Goal: Register for event/course: Register for event/course

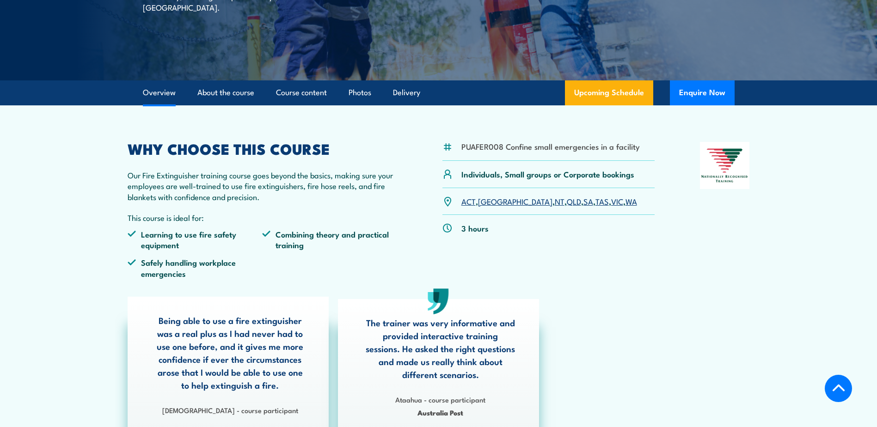
scroll to position [185, 0]
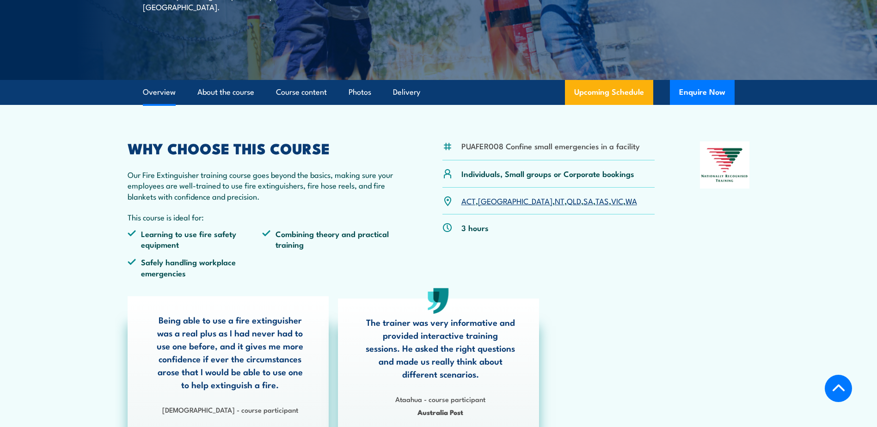
click at [584, 203] on link "SA" at bounding box center [589, 200] width 10 height 11
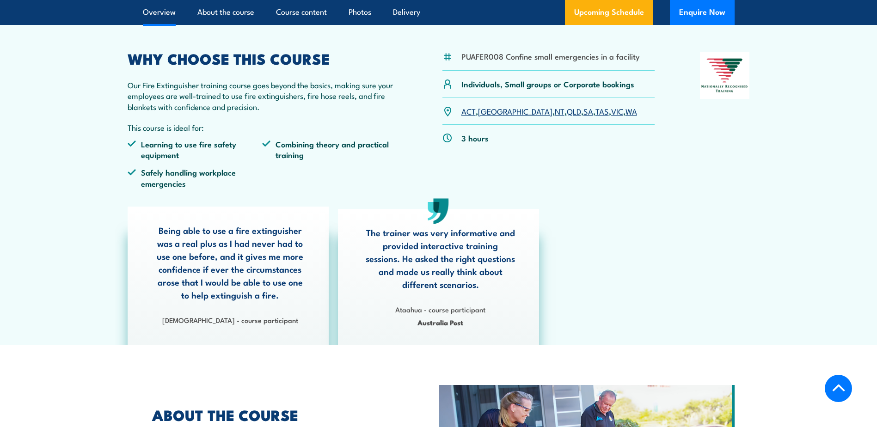
scroll to position [118, 0]
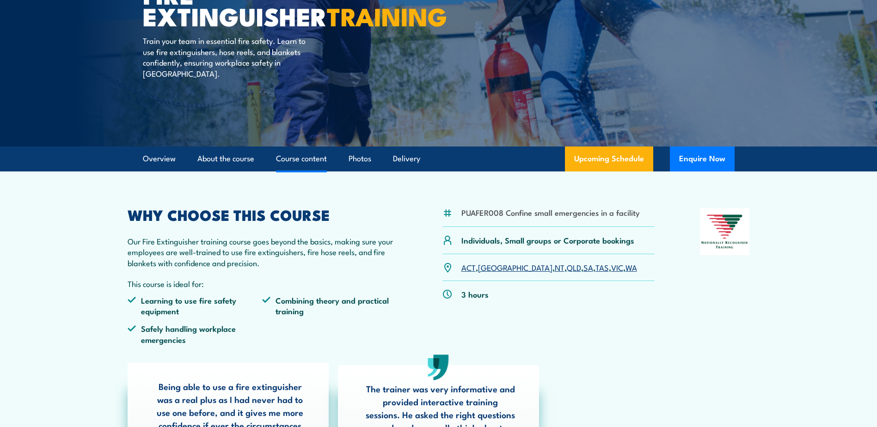
click at [312, 166] on link "Course content" at bounding box center [301, 159] width 51 height 25
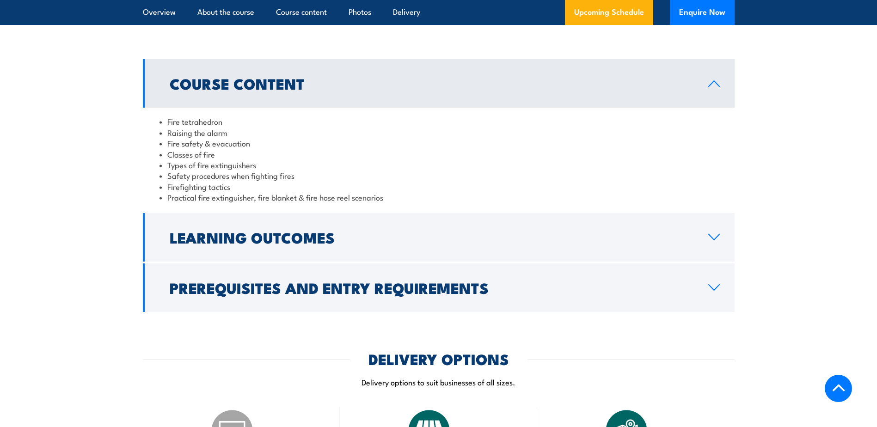
scroll to position [510, 0]
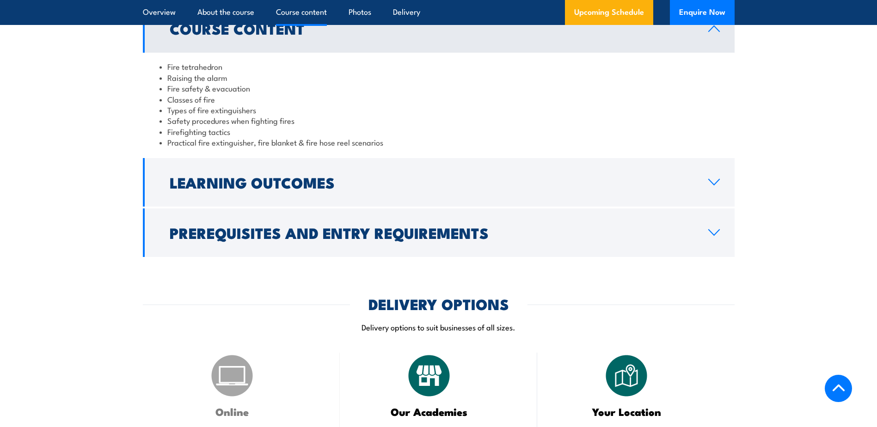
scroll to position [903, 0]
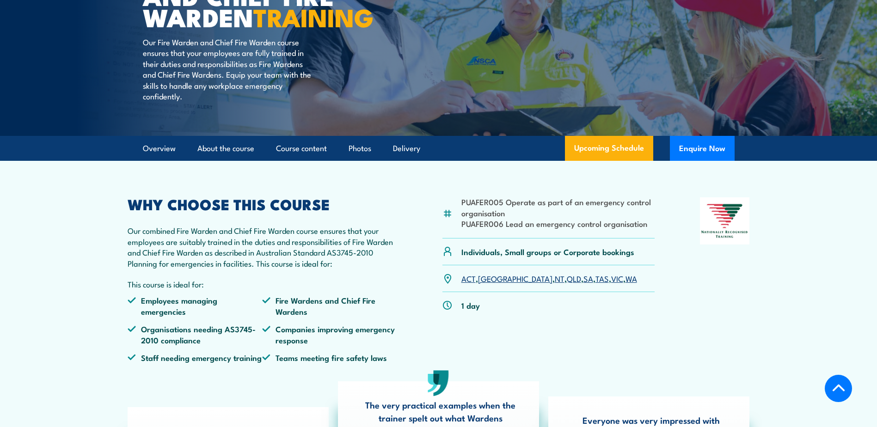
scroll to position [185, 0]
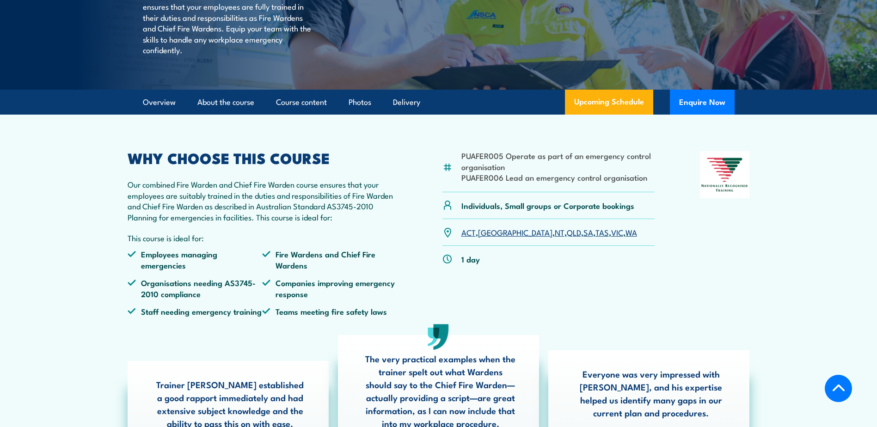
click at [584, 238] on link "SA" at bounding box center [589, 232] width 10 height 11
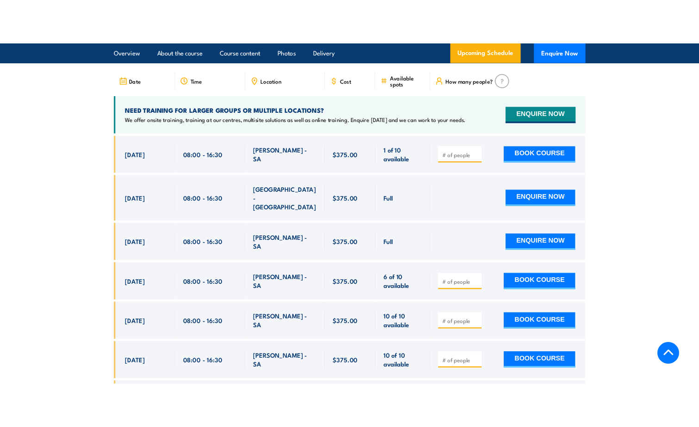
scroll to position [1684, 0]
